Goal: Book appointment/travel/reservation

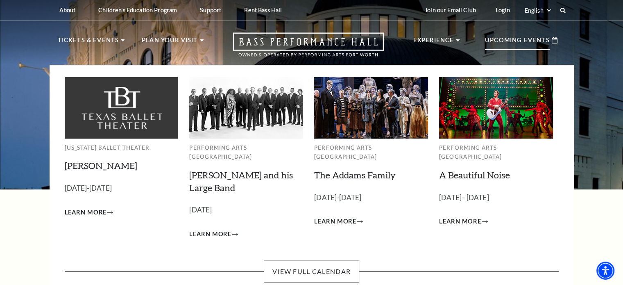
click at [517, 36] on p "Upcoming Events" at bounding box center [517, 42] width 65 height 15
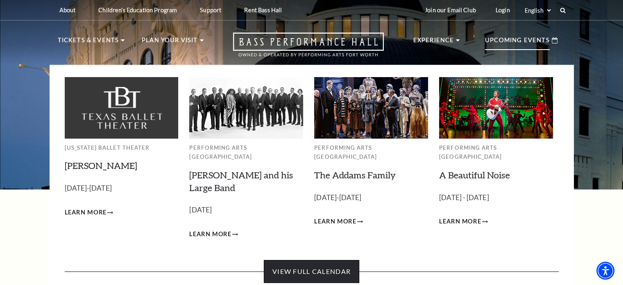
click at [309, 260] on link "View Full Calendar" at bounding box center [311, 271] width 95 height 23
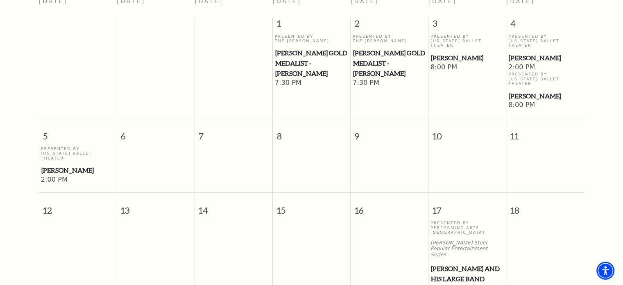
scroll to position [236, 0]
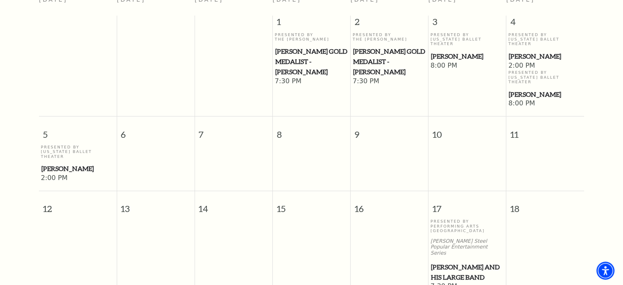
click at [530, 89] on span "[PERSON_NAME]" at bounding box center [544, 94] width 73 height 10
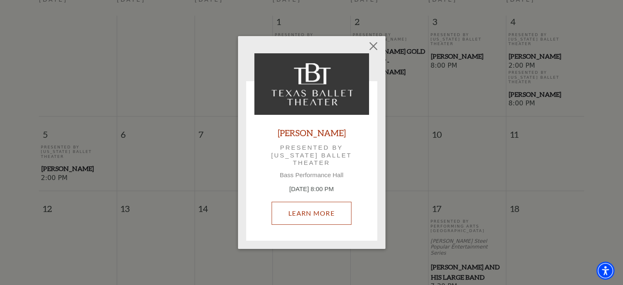
click at [298, 219] on link "Learn More" at bounding box center [311, 212] width 80 height 23
